Goal: Transaction & Acquisition: Purchase product/service

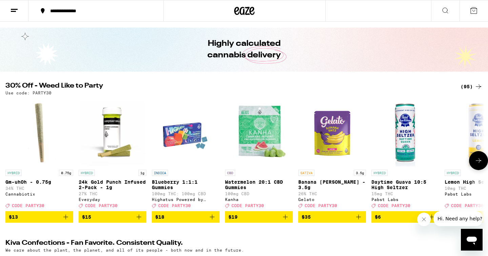
scroll to position [17, 0]
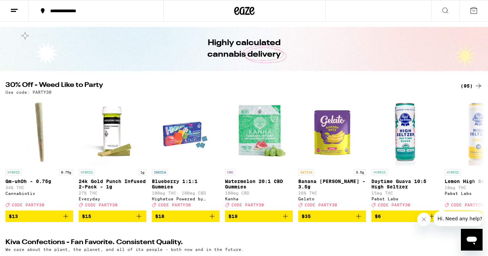
click at [479, 85] on icon at bounding box center [478, 85] width 5 height 5
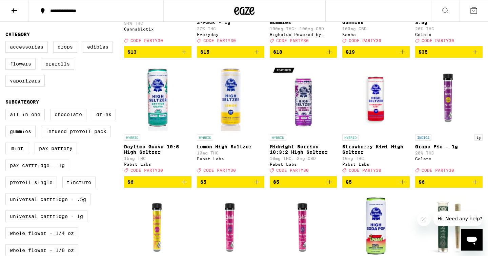
scroll to position [169, 0]
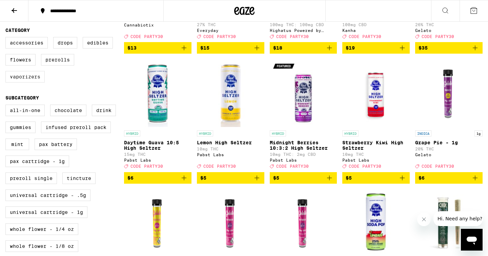
click at [10, 82] on label "Vaporizers" at bounding box center [24, 77] width 39 height 12
click at [7, 38] on input "Vaporizers" at bounding box center [7, 38] width 0 height 0
checkbox input "true"
